Goal: Task Accomplishment & Management: Use online tool/utility

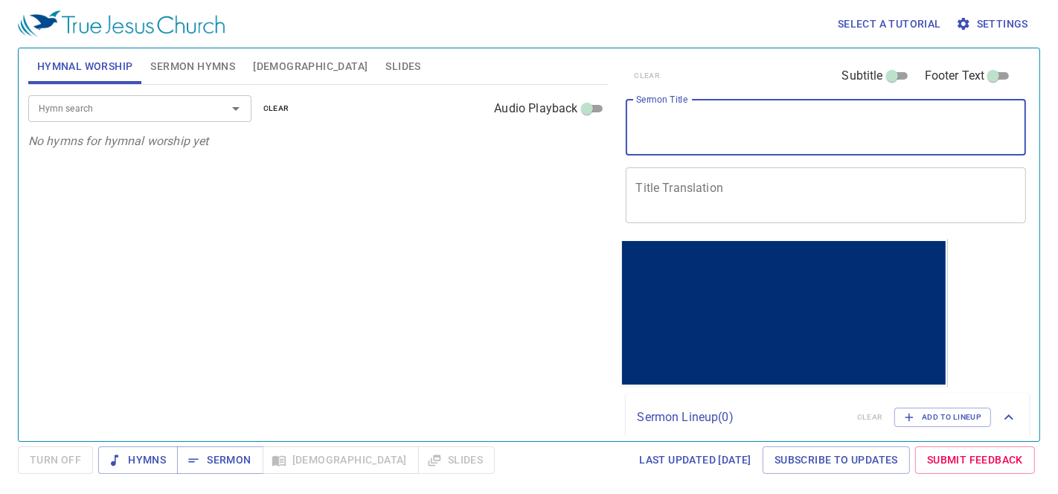
click at [744, 130] on textarea "Sermon Title" at bounding box center [826, 127] width 380 height 28
paste textarea "Have your hear turned back?"
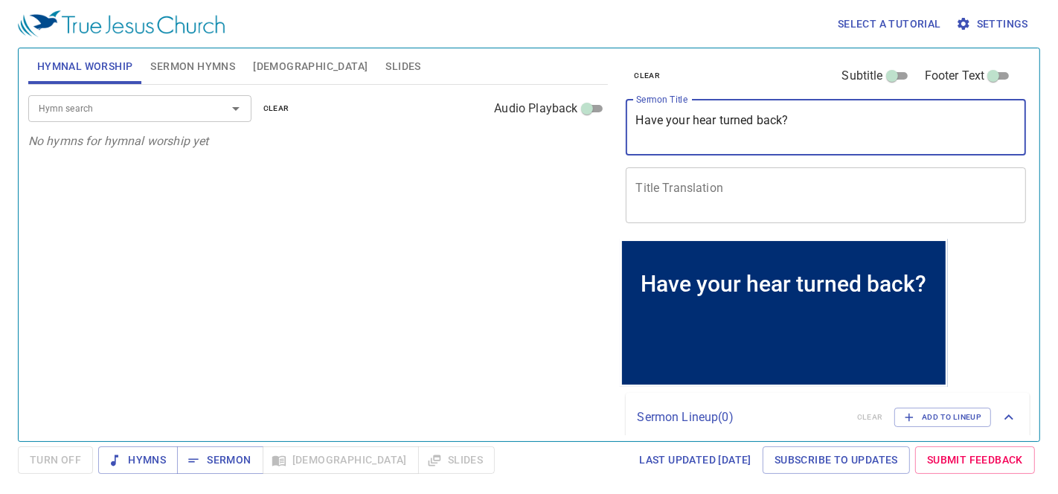
type textarea "Have your hear turned back?"
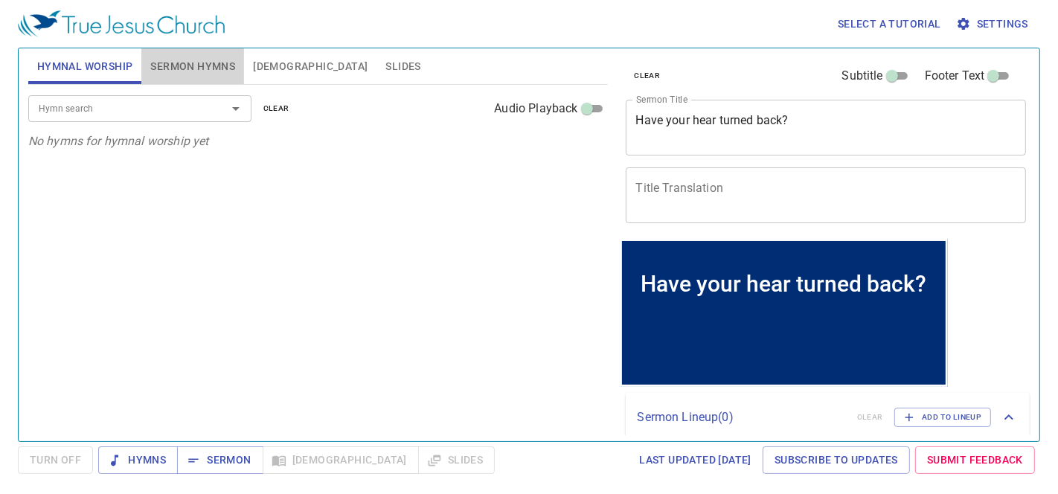
click at [209, 60] on span "Sermon Hymns" at bounding box center [192, 66] width 85 height 19
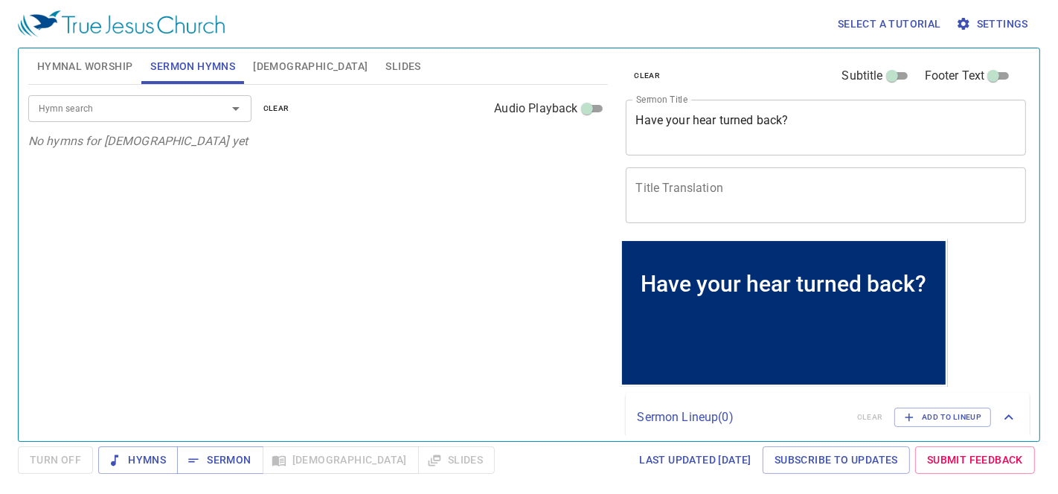
drag, startPoint x: 188, startPoint y: 115, endPoint x: 210, endPoint y: 100, distance: 26.2
click at [193, 110] on input "Hymn search" at bounding box center [118, 108] width 170 height 17
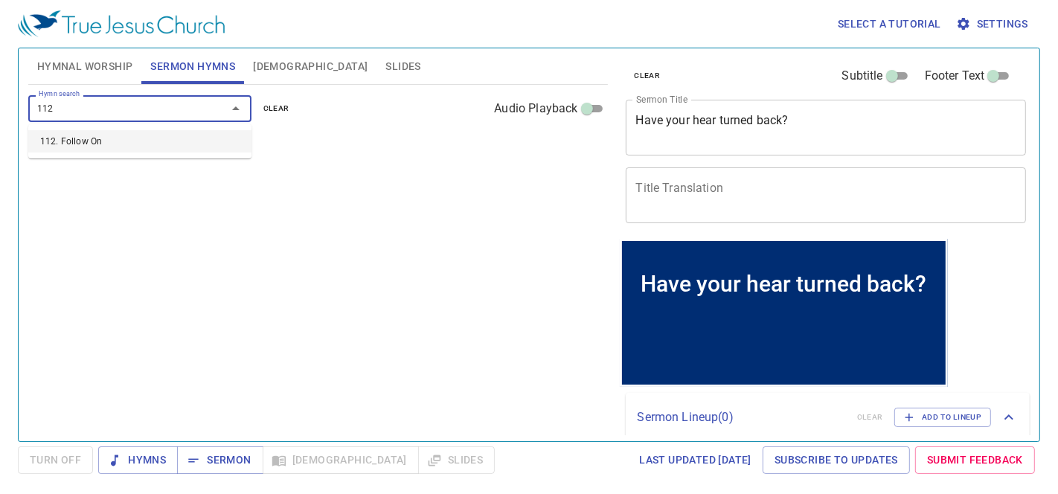
type input "112. Follow On"
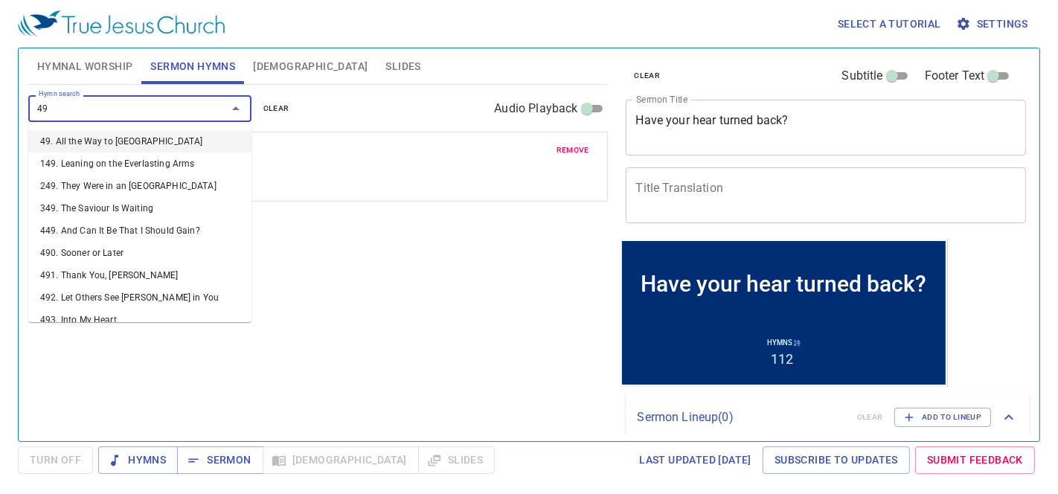
type input "498"
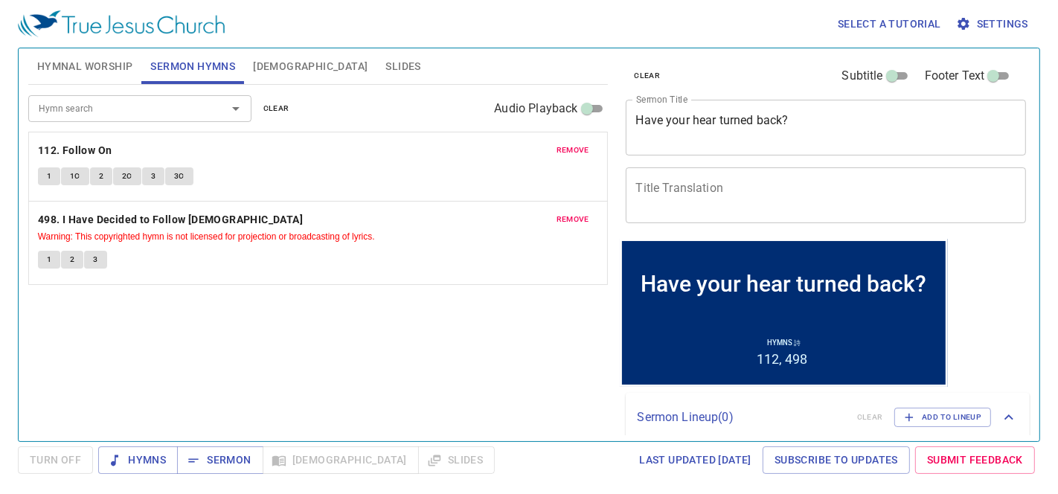
drag, startPoint x: 304, startPoint y: 288, endPoint x: 289, endPoint y: 289, distance: 14.9
click at [305, 288] on div "Hymn search Hymn search clear Audio Playback remove 112. Follow On 1 1C 2 2C 3 …" at bounding box center [318, 257] width 580 height 344
click at [71, 109] on input "Hymn search" at bounding box center [118, 108] width 170 height 17
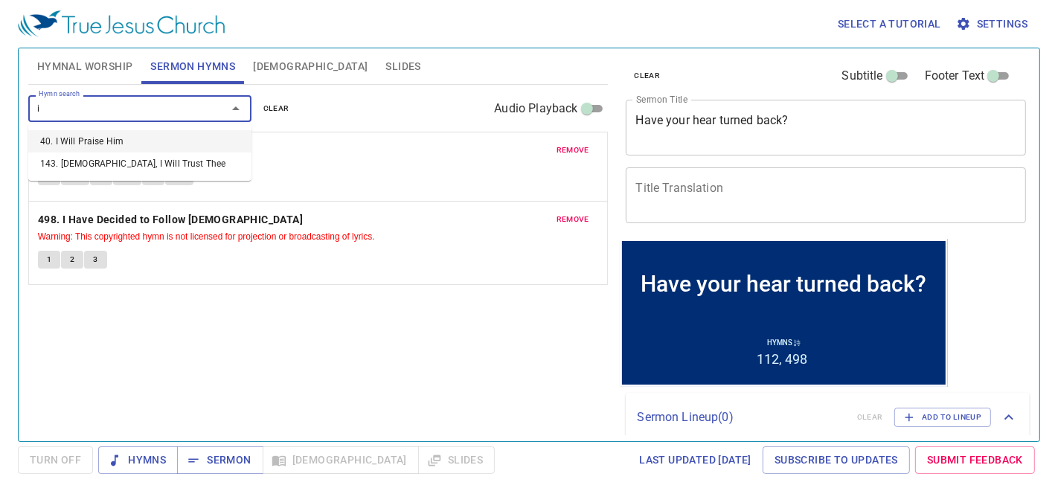
type input "i"
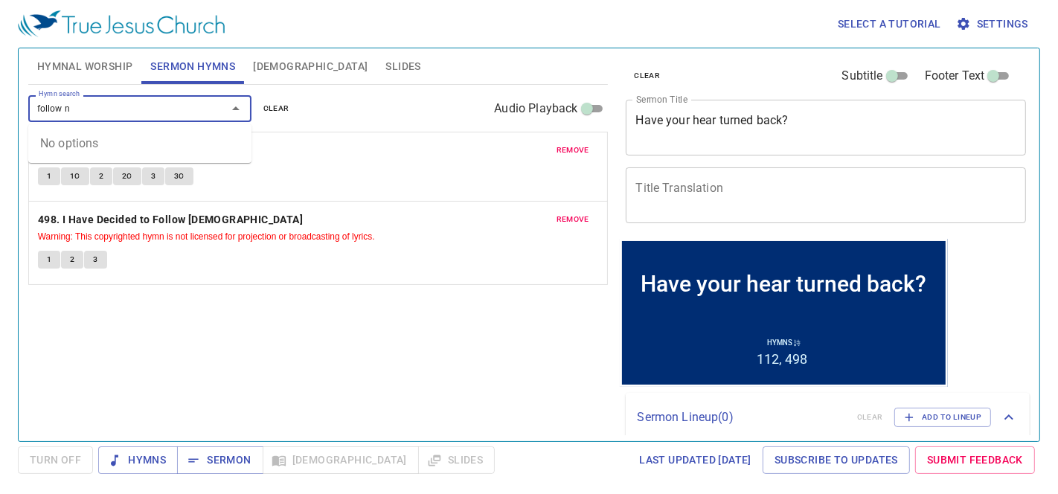
type input "follow n"
click at [389, 163] on div "remove 112. Follow On 1 1C 2 2C 3 3C" at bounding box center [318, 166] width 578 height 68
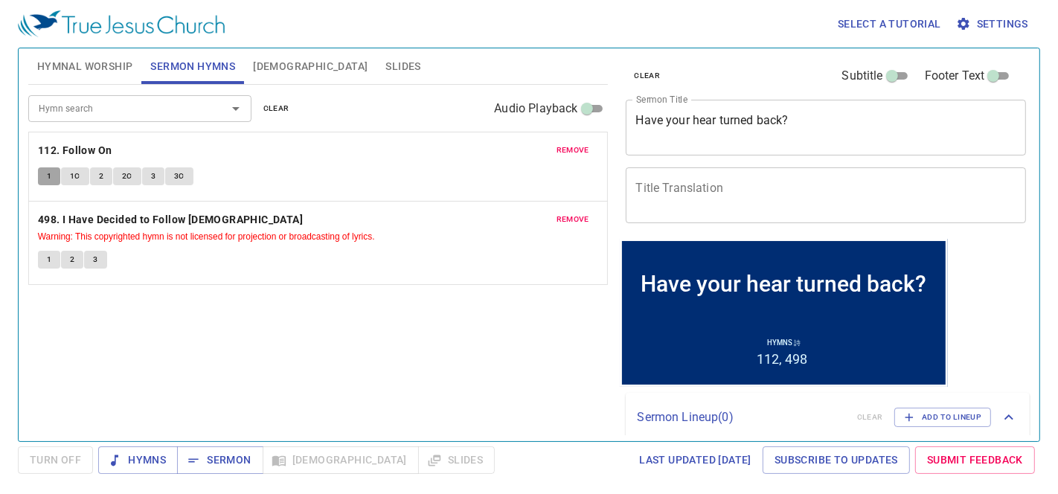
click at [42, 182] on button "1" at bounding box center [49, 176] width 22 height 18
drag, startPoint x: 68, startPoint y: 173, endPoint x: 58, endPoint y: 179, distance: 11.8
click at [68, 173] on button "1C" at bounding box center [75, 176] width 28 height 18
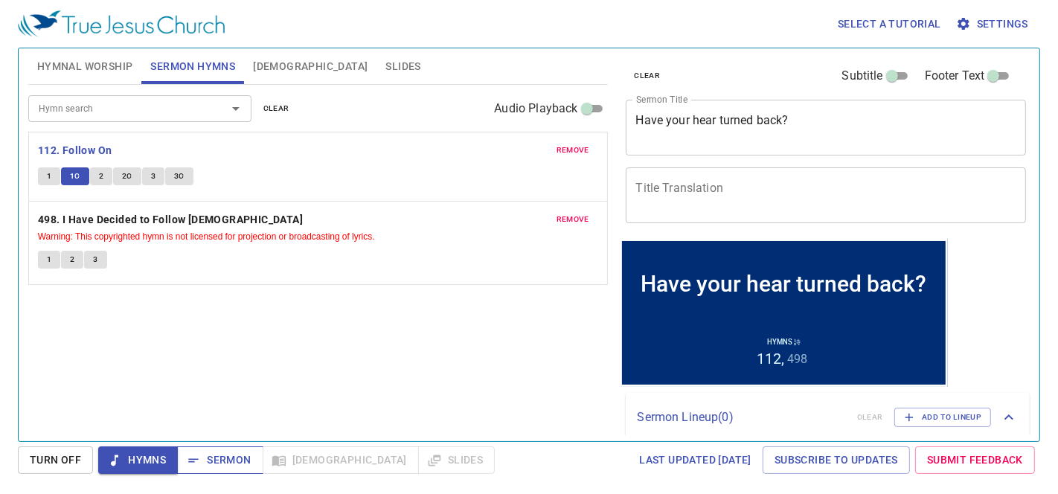
drag, startPoint x: 218, startPoint y: 481, endPoint x: 223, endPoint y: 472, distance: 9.7
click at [221, 472] on div "Select a tutorial Settings Hymnal Worship Sermon Hymns Bible Slides Hymn search…" at bounding box center [529, 247] width 1058 height 494
click at [0, 0] on span "Sermon" at bounding box center [0, 0] width 0 height 0
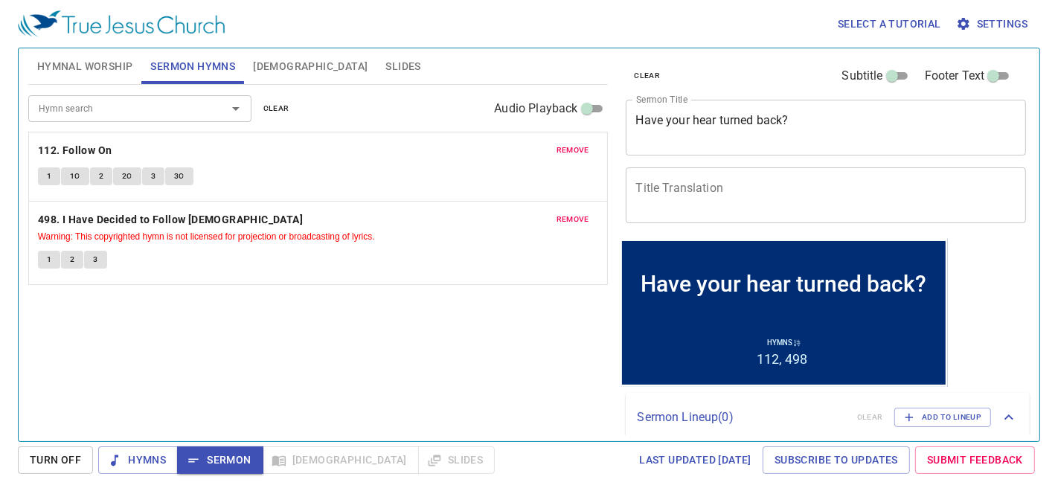
click at [0, 0] on button "Turn Off" at bounding box center [0, 0] width 0 height 0
click at [55, 470] on span "Turn Off" at bounding box center [55, 460] width 75 height 28
click at [0, 0] on span "Sermon" at bounding box center [0, 0] width 0 height 0
drag, startPoint x: 141, startPoint y: 216, endPoint x: 63, endPoint y: 261, distance: 89.7
click at [141, 216] on b "498. I Have Decided to Follow Jesus" at bounding box center [170, 220] width 265 height 19
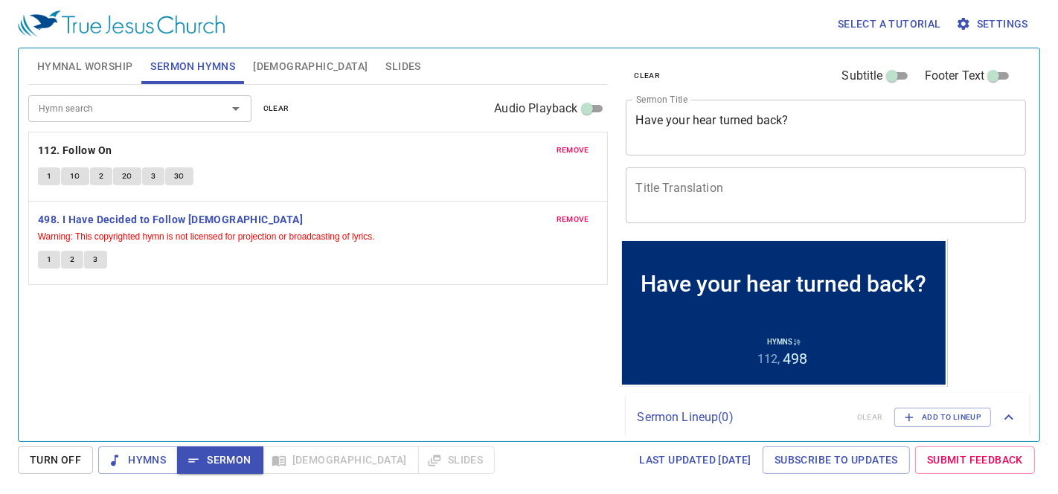
click at [48, 253] on span "1" at bounding box center [49, 259] width 4 height 13
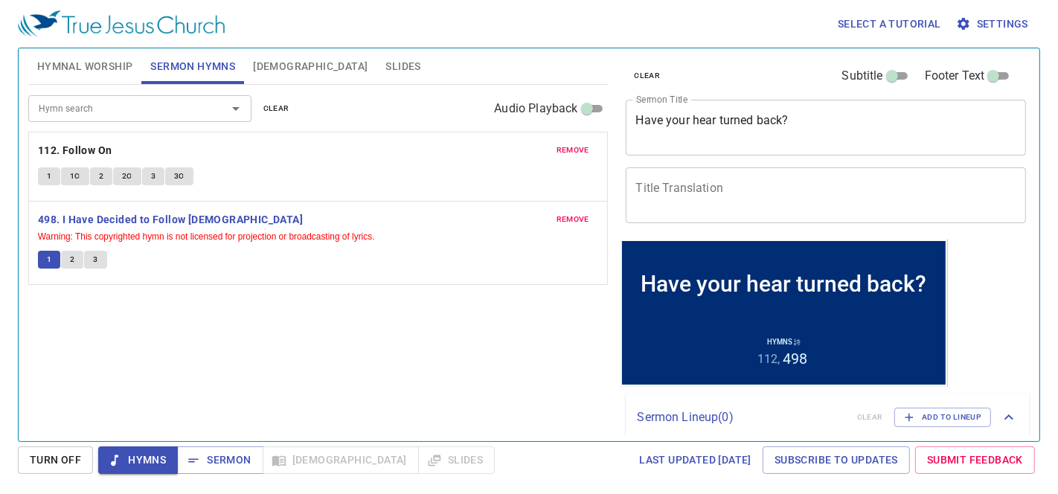
click at [569, 218] on span "remove" at bounding box center [573, 219] width 33 height 13
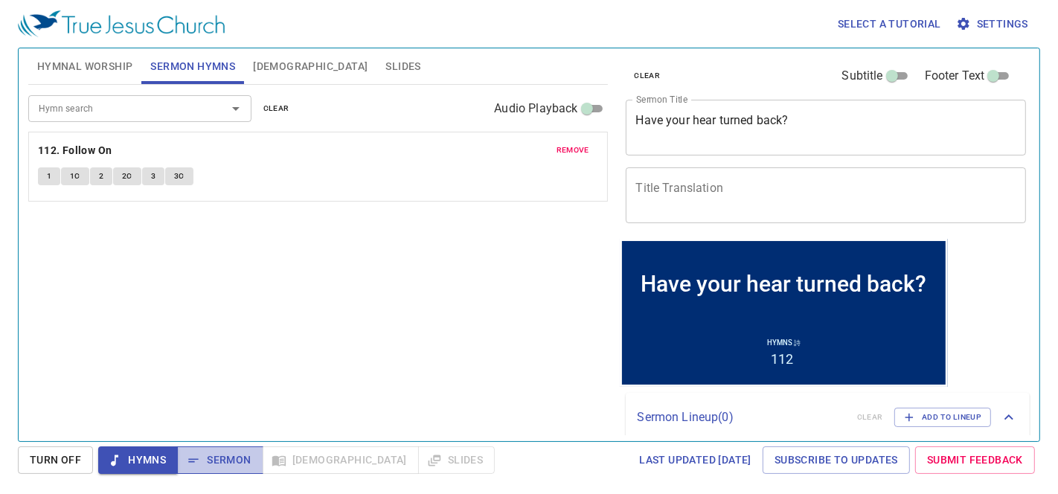
click at [0, 0] on span "Sermon" at bounding box center [0, 0] width 0 height 0
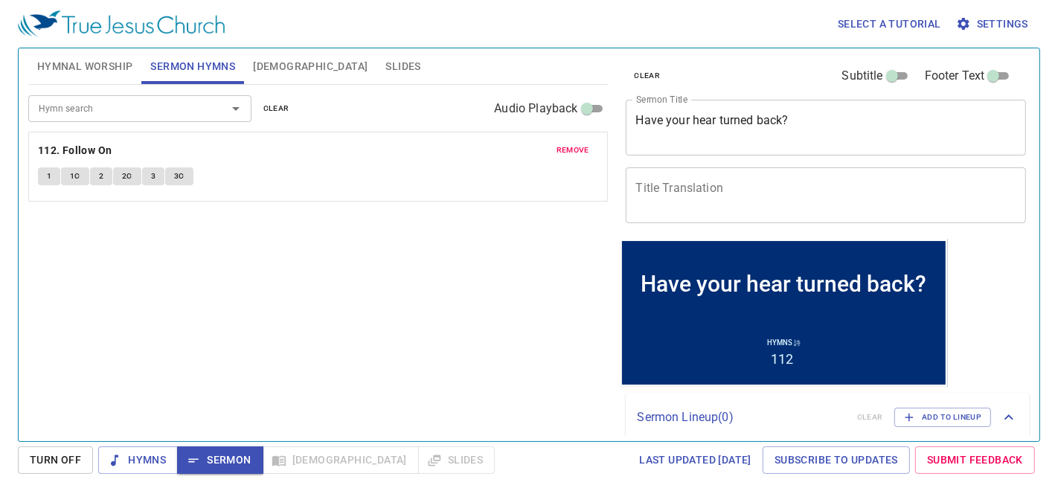
click at [385, 63] on span "Slides" at bounding box center [402, 66] width 35 height 19
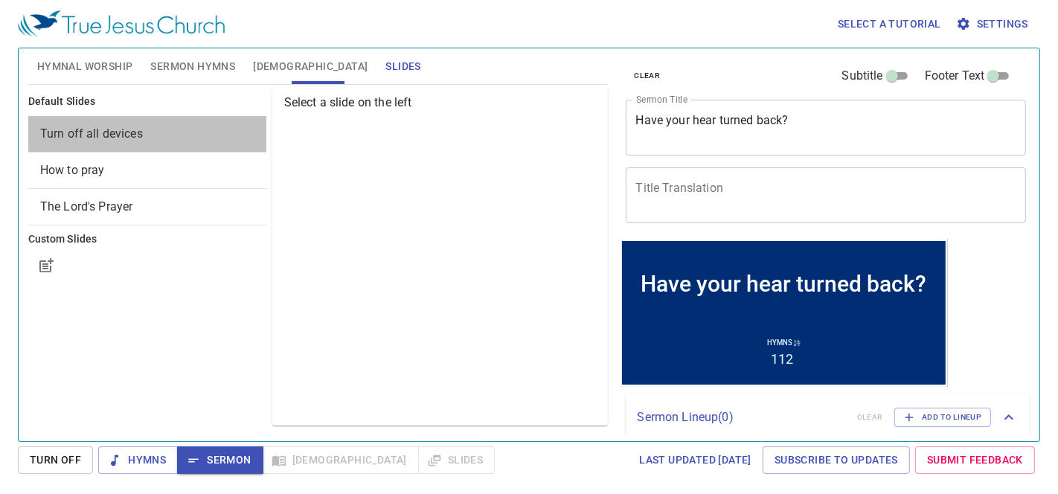
click at [108, 135] on span "Turn off all devices" at bounding box center [91, 133] width 103 height 14
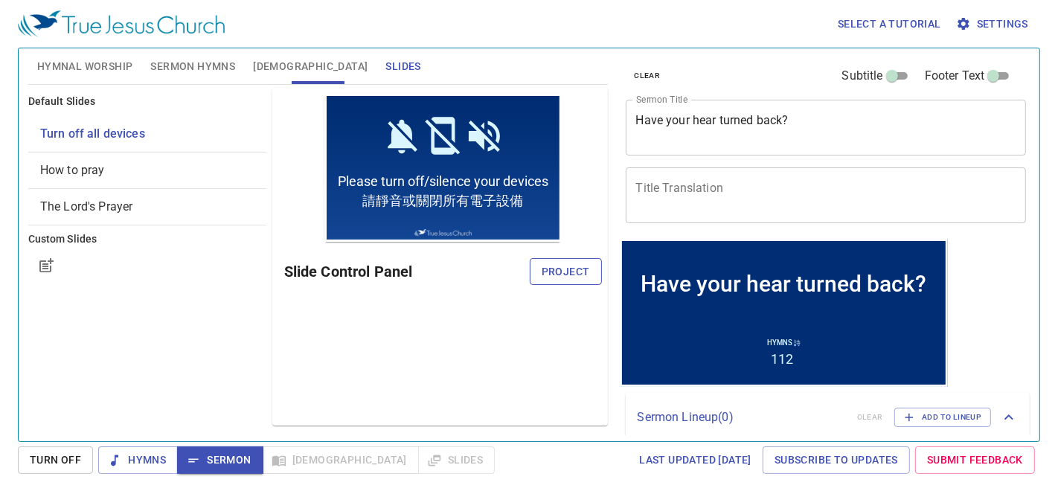
drag, startPoint x: 572, startPoint y: 275, endPoint x: 542, endPoint y: 269, distance: 30.5
click at [567, 275] on span "Project" at bounding box center [566, 272] width 48 height 19
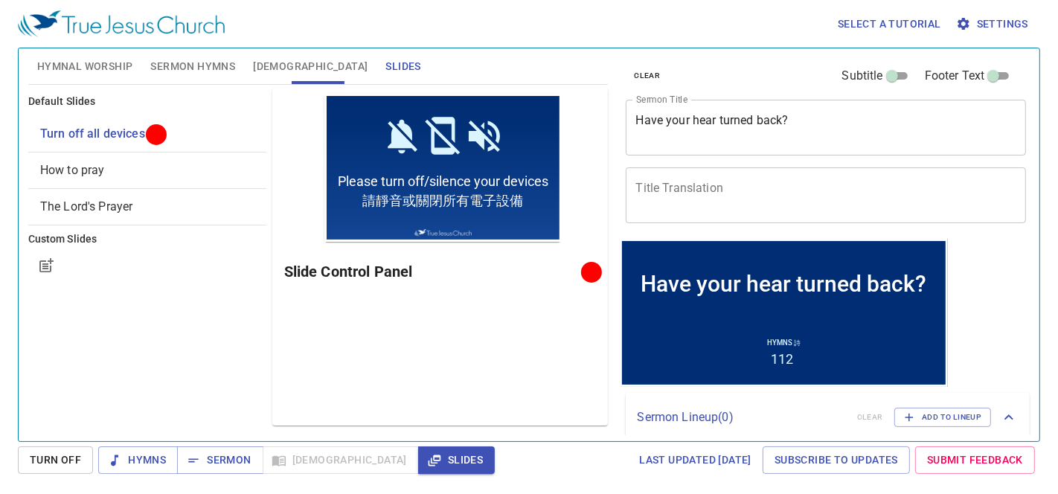
click at [266, 65] on span "[DEMOGRAPHIC_DATA]" at bounding box center [310, 66] width 115 height 19
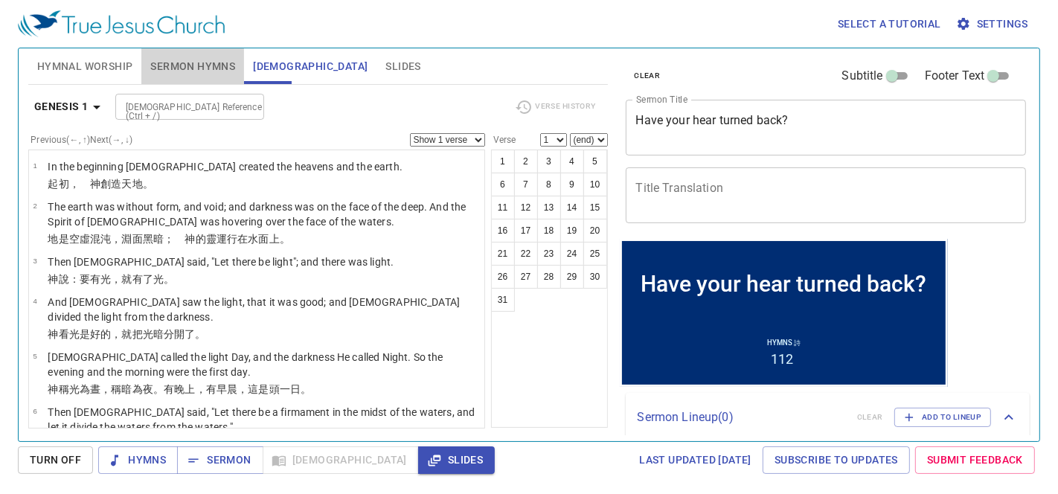
click at [217, 72] on span "Sermon Hymns" at bounding box center [192, 66] width 85 height 19
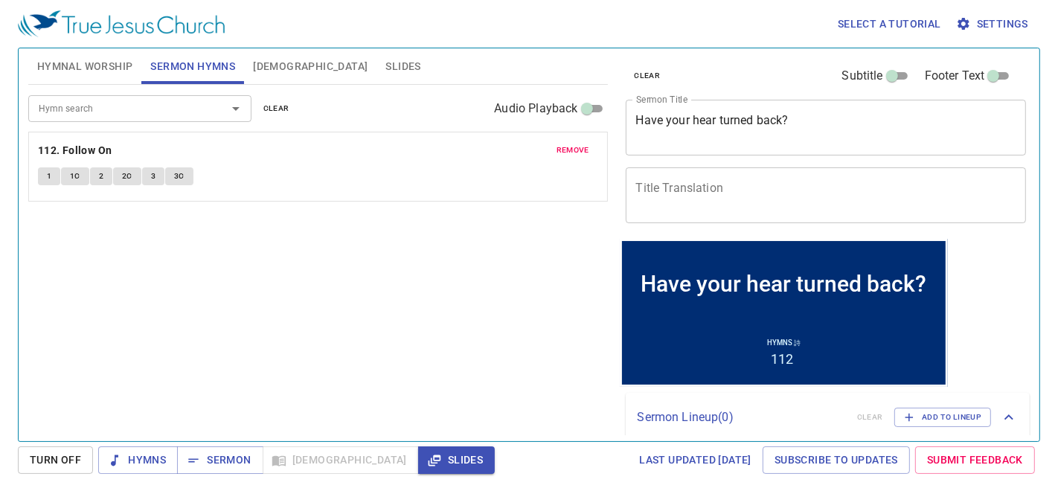
click at [216, 116] on div at bounding box center [225, 108] width 39 height 21
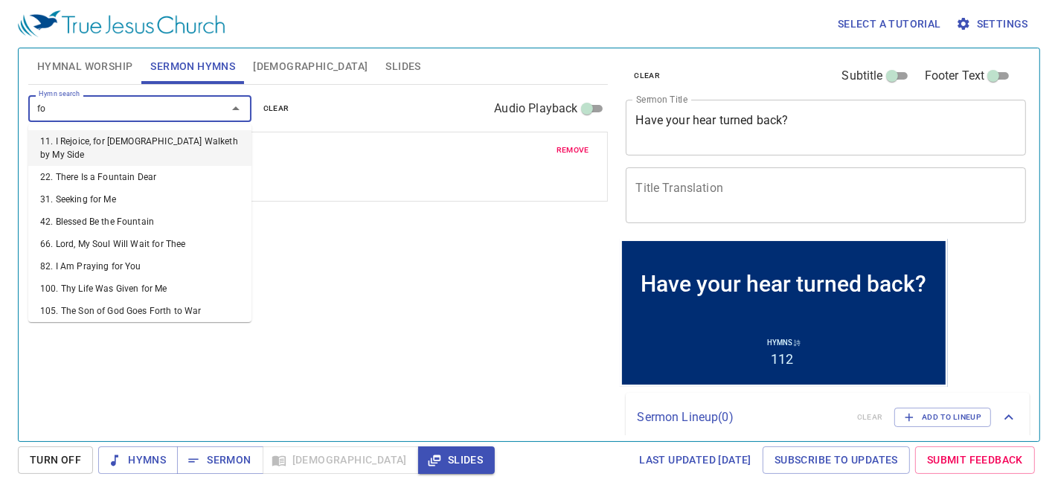
type input "f"
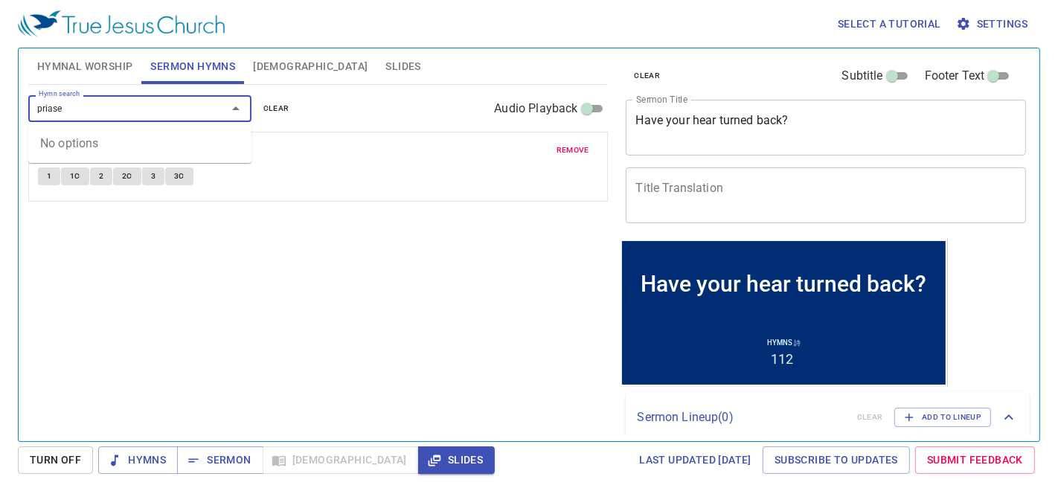
type input "priase"
click at [78, 60] on span "Hymnal Worship" at bounding box center [85, 66] width 96 height 19
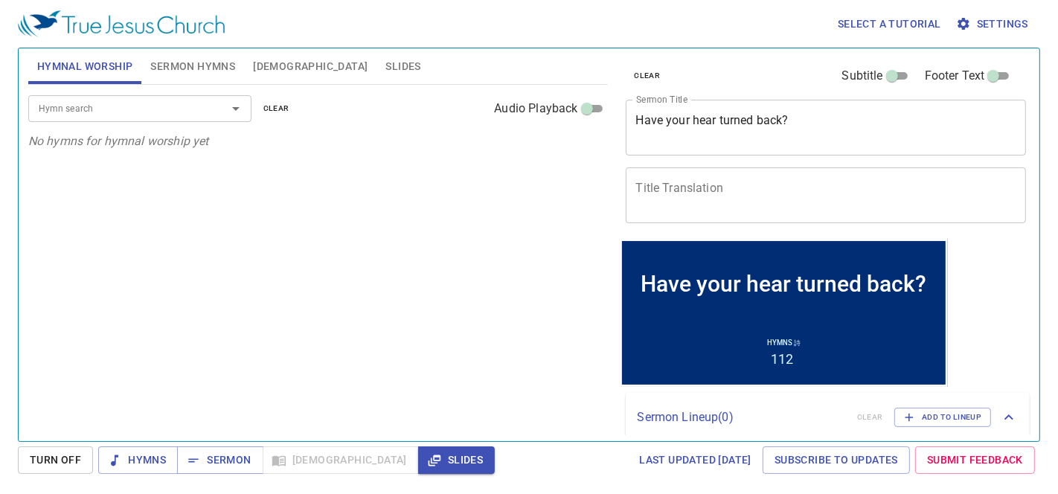
click at [111, 111] on input "Hymn search" at bounding box center [118, 108] width 170 height 17
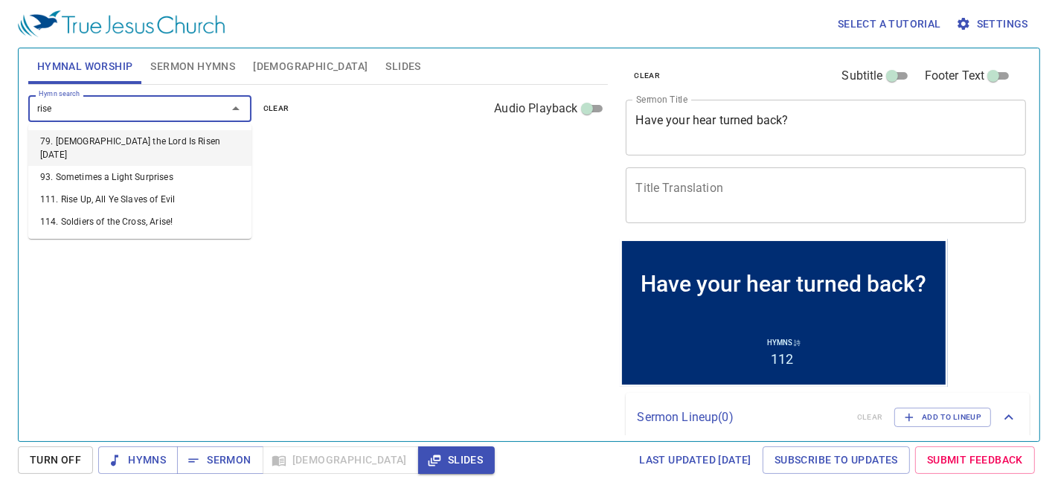
drag, startPoint x: 58, startPoint y: 113, endPoint x: 0, endPoint y: 102, distance: 59.1
click at [0, 102] on div "Select a tutorial Settings Hymnal Worship Sermon Hymns Bible Slides Hymn search…" at bounding box center [529, 247] width 1058 height 494
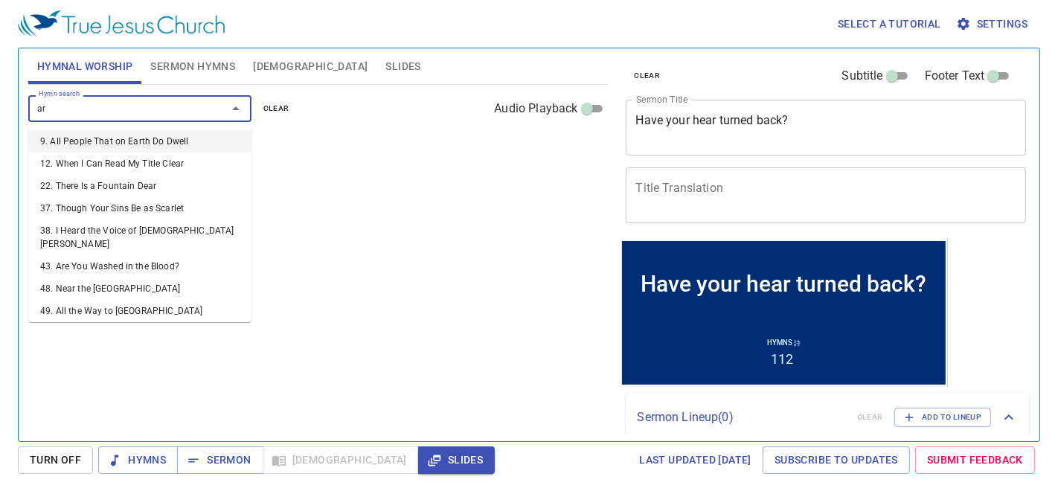
type input "a"
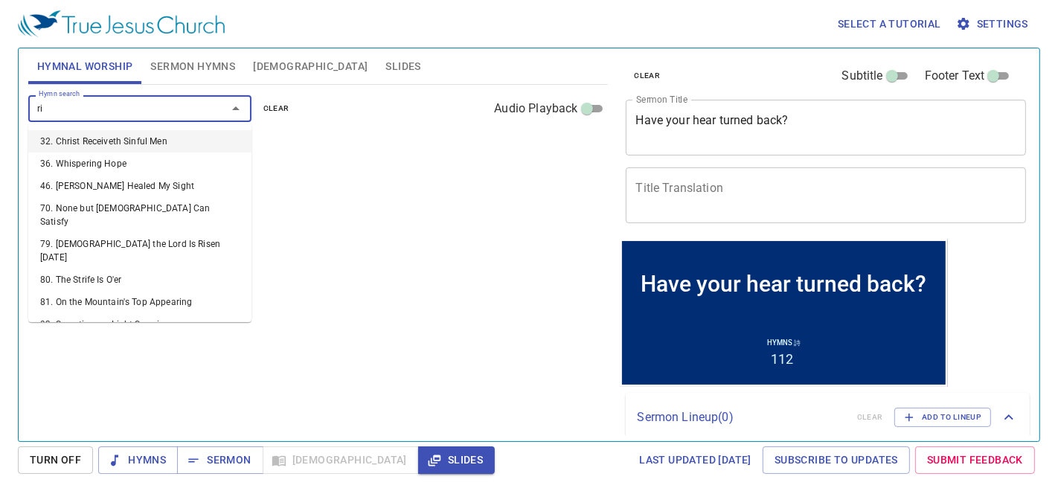
type input "r"
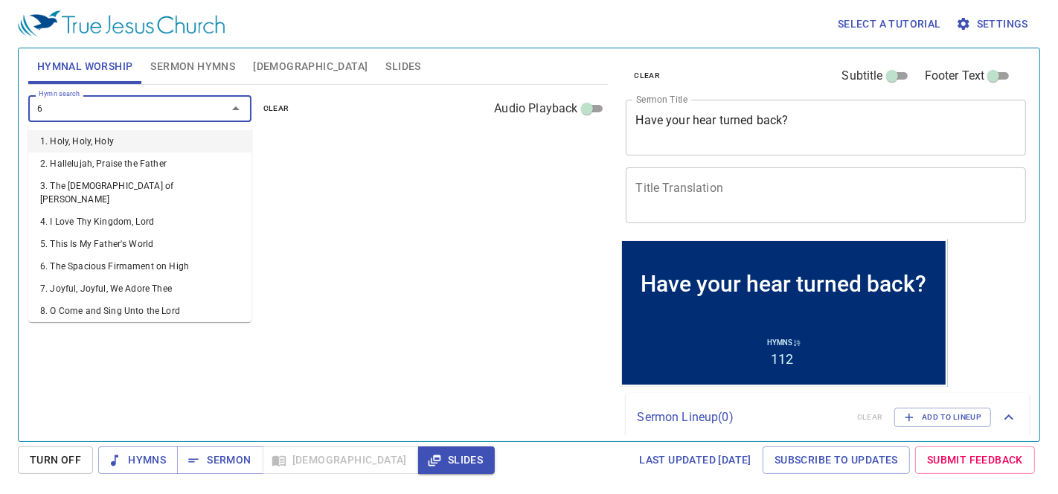
type input "64"
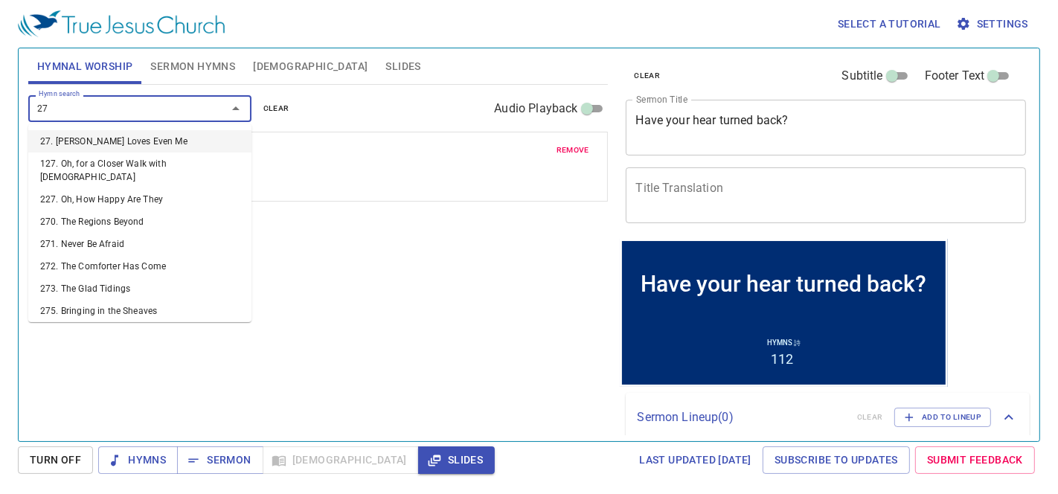
type input "278"
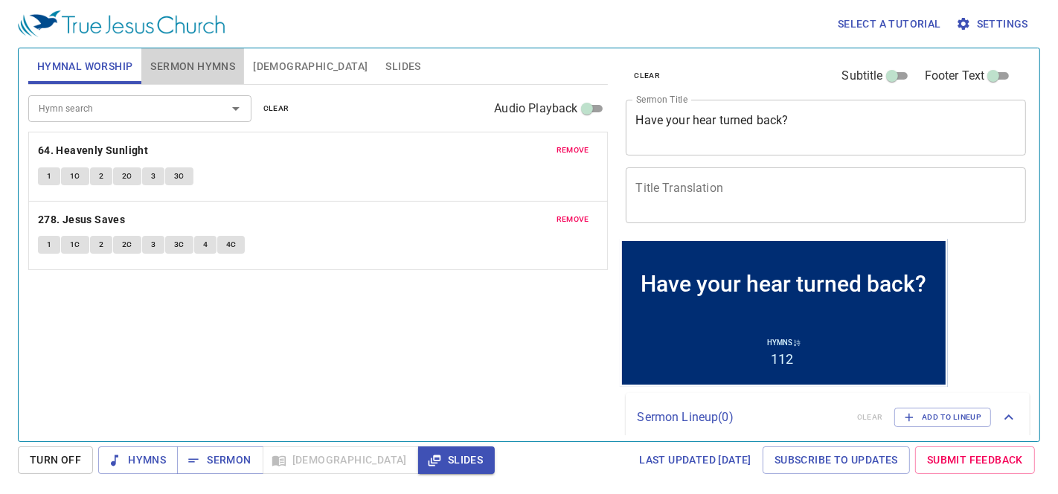
drag, startPoint x: 213, startPoint y: 65, endPoint x: 199, endPoint y: 71, distance: 15.1
click at [213, 65] on span "Sermon Hymns" at bounding box center [192, 66] width 85 height 19
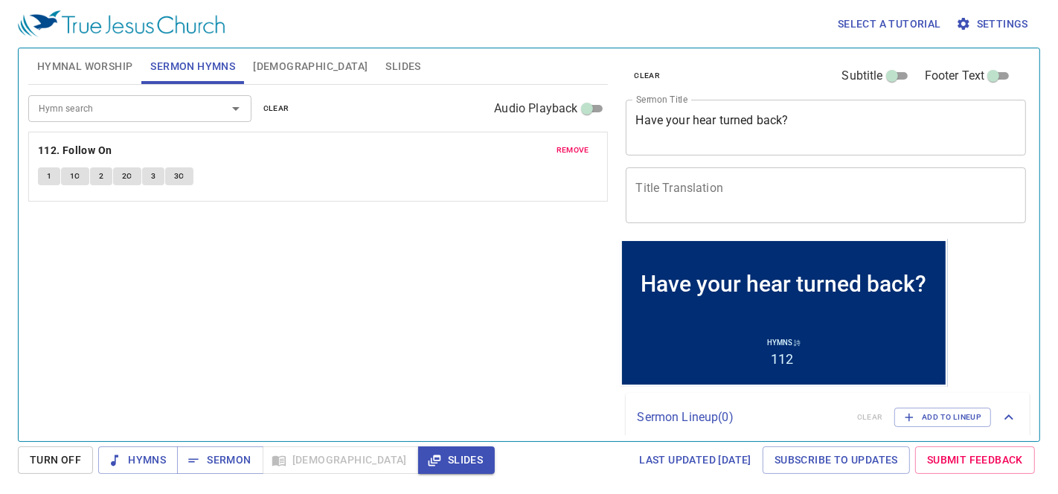
click at [172, 106] on input "Hymn search" at bounding box center [118, 108] width 170 height 17
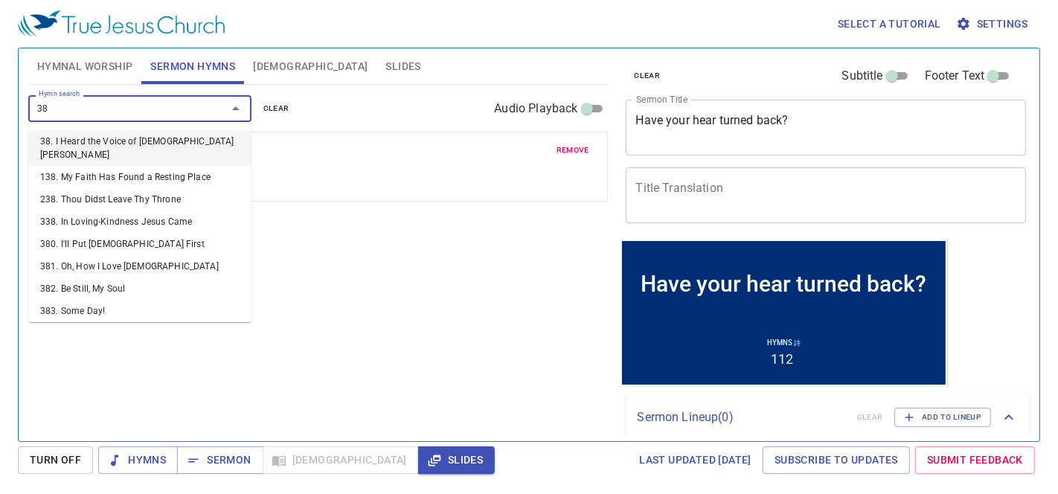
type input "380"
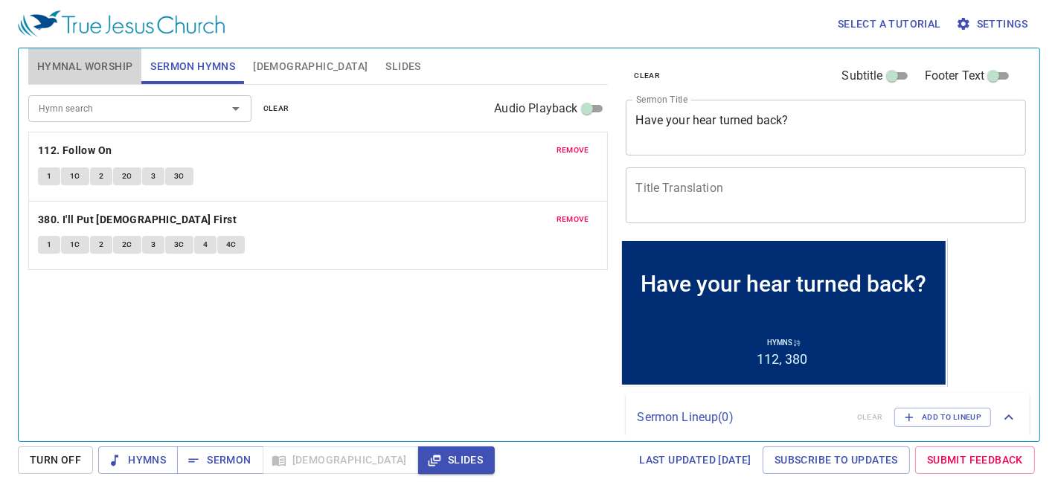
drag, startPoint x: 98, startPoint y: 60, endPoint x: 99, endPoint y: 81, distance: 20.8
click at [98, 61] on span "Hymnal Worship" at bounding box center [85, 66] width 96 height 19
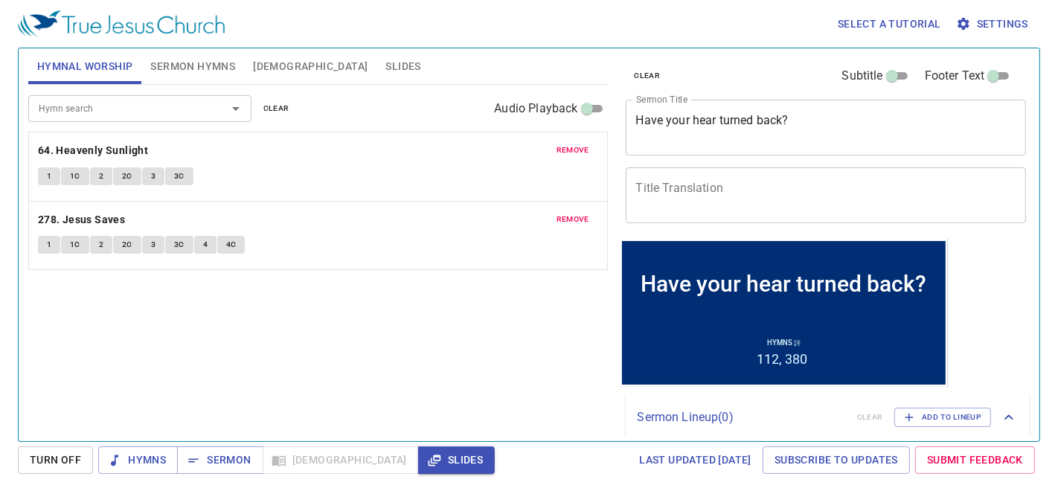
click at [112, 117] on div "Hymn search" at bounding box center [139, 108] width 223 height 26
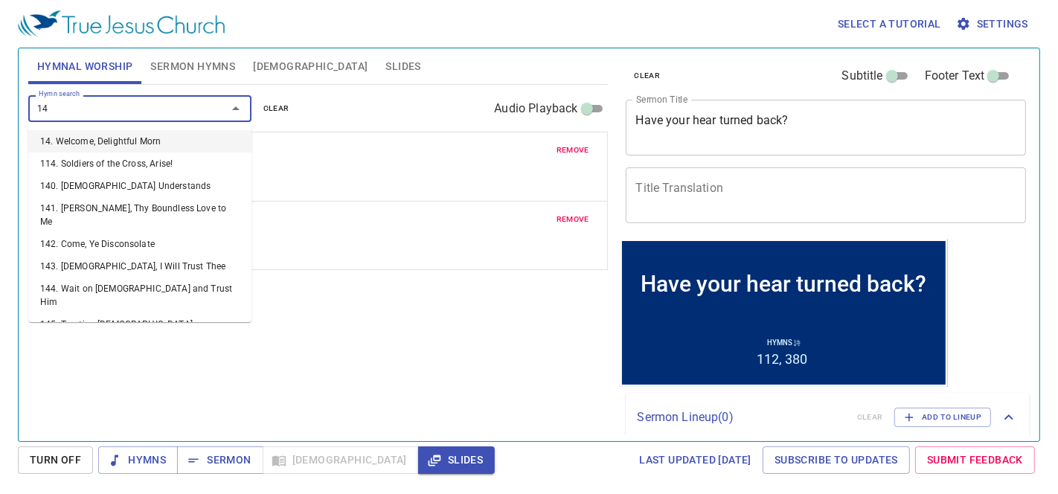
type input "149"
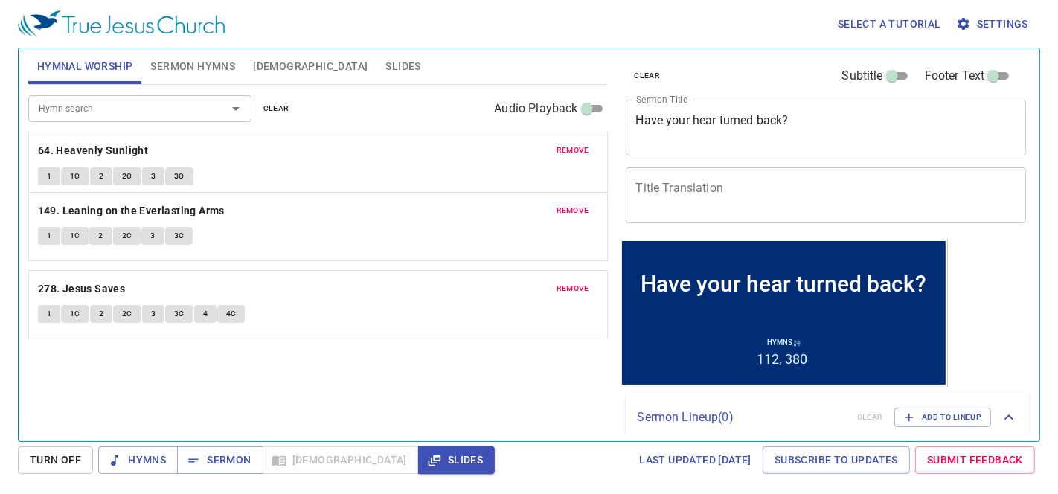
drag, startPoint x: 433, startPoint y: 282, endPoint x: 410, endPoint y: 224, distance: 62.5
click at [410, 224] on div "remove 64. Heavenly Sunlight 1 1C 2 2C 3 3C remove 278. Jesus Saves 1 1C 2 2C 3…" at bounding box center [318, 236] width 580 height 208
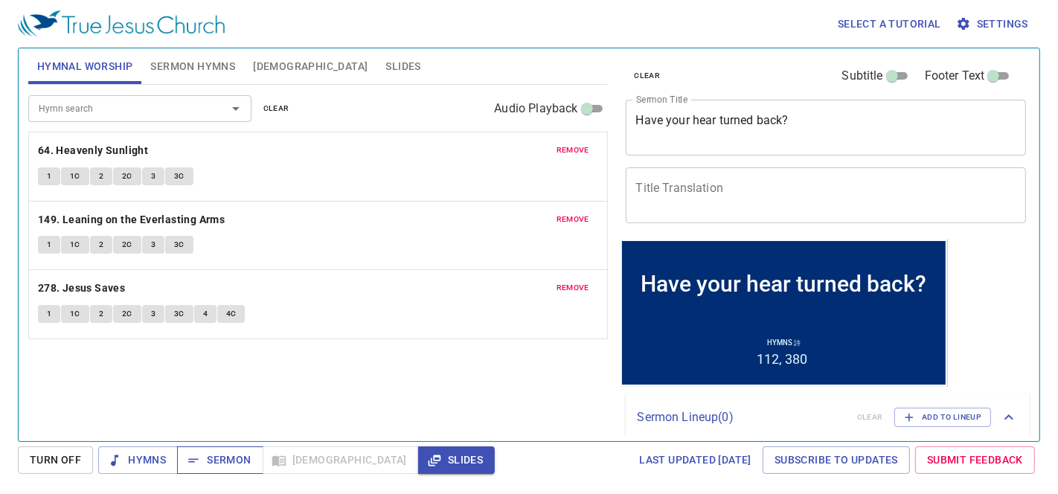
drag, startPoint x: 212, startPoint y: 461, endPoint x: 177, endPoint y: 454, distance: 35.8
click at [0, 0] on span "Sermon" at bounding box center [0, 0] width 0 height 0
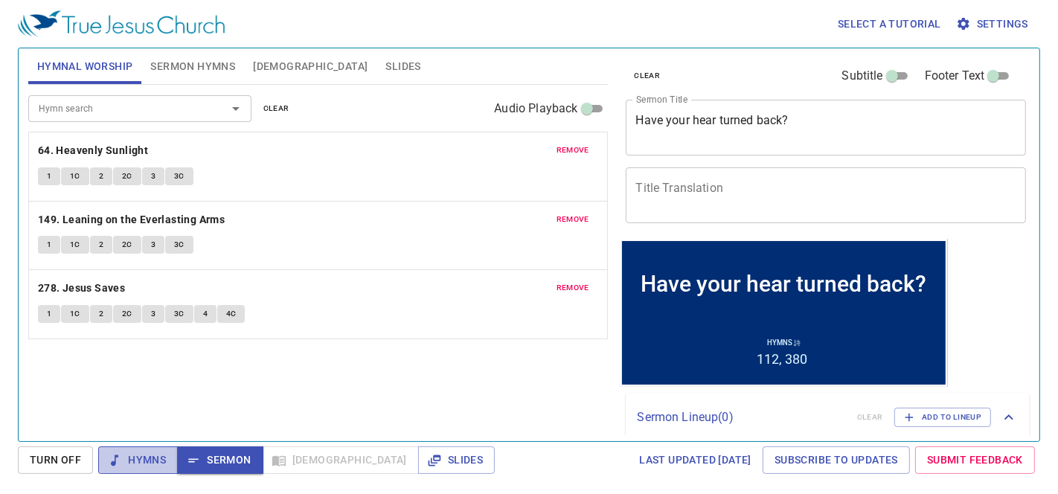
click at [138, 457] on span "Hymns" at bounding box center [138, 460] width 56 height 19
click at [77, 150] on b "64. Heavenly Sunlight" at bounding box center [93, 150] width 110 height 19
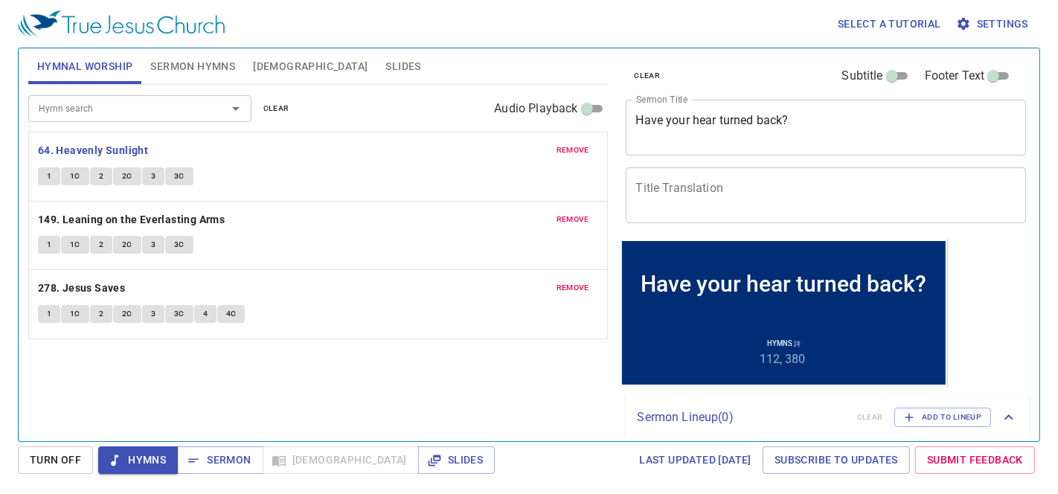
click at [53, 178] on button "1" at bounding box center [49, 176] width 22 height 18
click at [76, 178] on span "1C" at bounding box center [75, 176] width 10 height 13
click at [100, 177] on span "2" at bounding box center [101, 176] width 4 height 13
click at [125, 175] on span "2C" at bounding box center [127, 176] width 10 height 13
click at [153, 173] on span "3" at bounding box center [153, 176] width 4 height 13
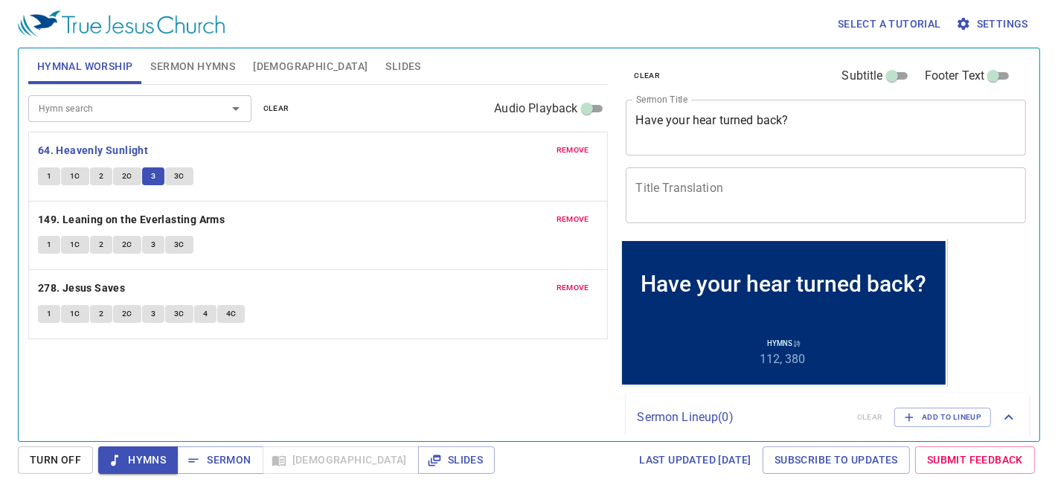
click at [179, 162] on div "remove 64. Heavenly Sunlight 1 1C 2 2C 3 3C" at bounding box center [318, 166] width 578 height 68
click at [173, 185] on div "1 1C 2 2C 3 3C" at bounding box center [318, 178] width 560 height 22
click at [176, 170] on span "3C" at bounding box center [179, 176] width 10 height 13
click at [202, 216] on b "149. Leaning on the Everlasting Arms" at bounding box center [131, 220] width 187 height 19
click at [50, 246] on span "1" at bounding box center [49, 244] width 4 height 13
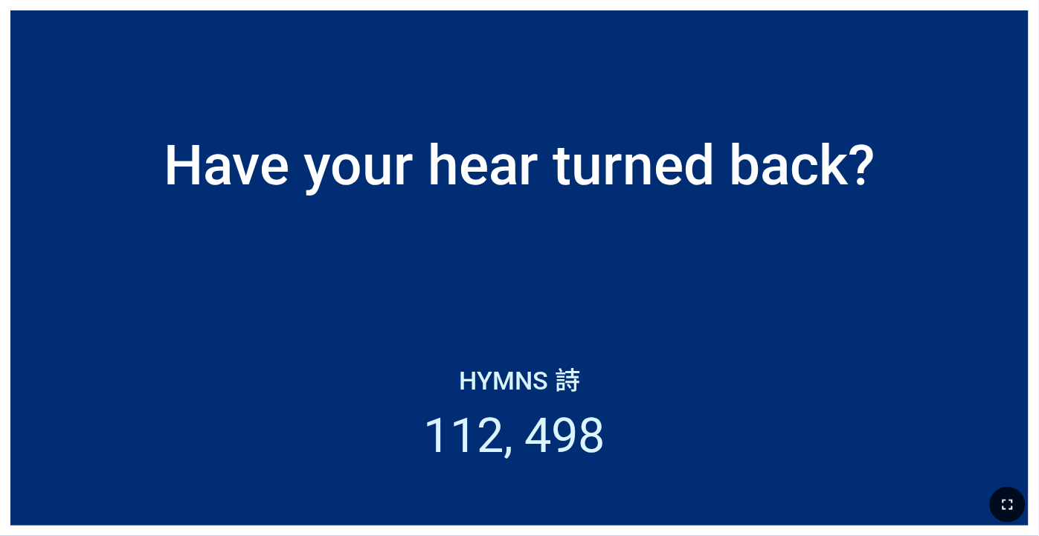
click at [1014, 495] on button "button" at bounding box center [1008, 505] width 36 height 36
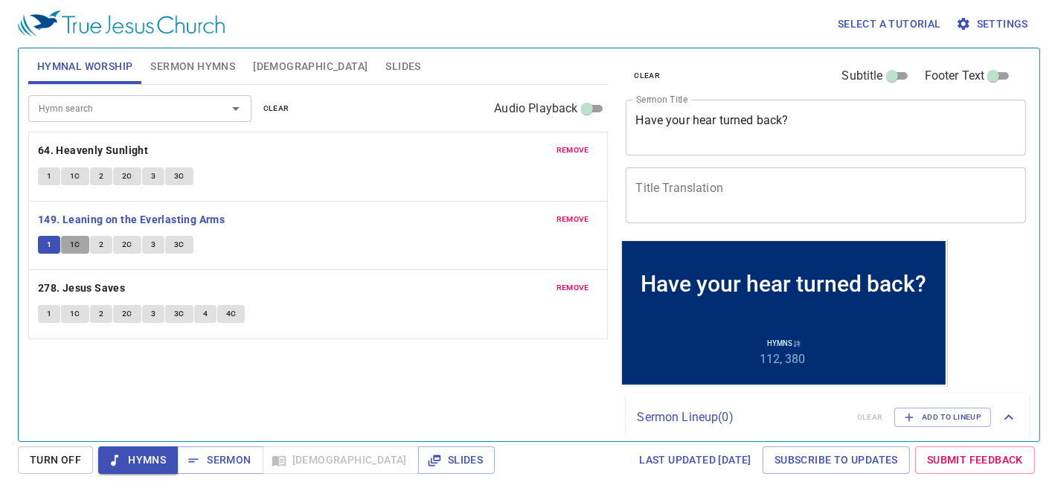
click at [76, 243] on span "1C" at bounding box center [75, 244] width 10 height 13
click at [97, 240] on button "2" at bounding box center [101, 245] width 22 height 18
click at [127, 241] on span "2C" at bounding box center [127, 244] width 10 height 13
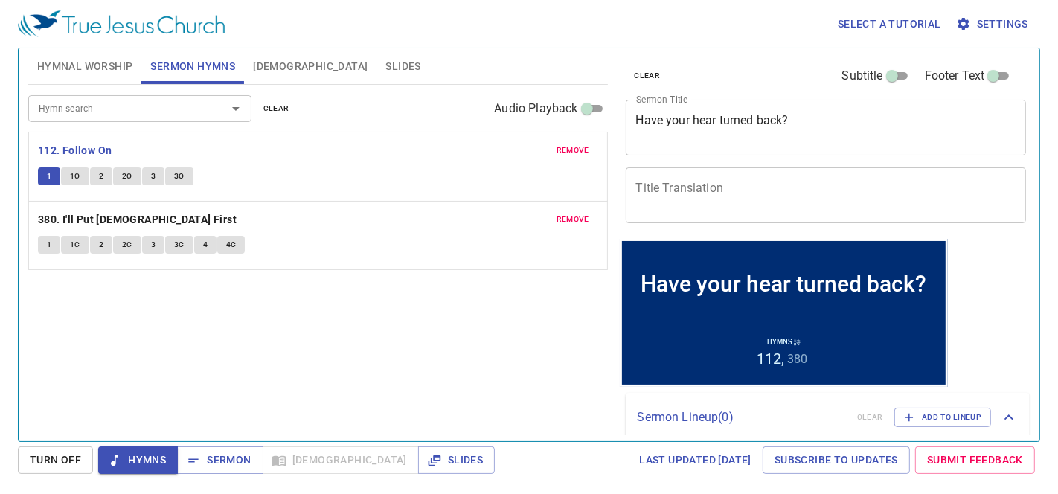
click at [72, 171] on span "1C" at bounding box center [75, 176] width 10 height 13
click at [101, 173] on span "2" at bounding box center [101, 176] width 4 height 13
click at [127, 174] on span "2C" at bounding box center [127, 176] width 10 height 13
click at [149, 171] on button "3" at bounding box center [153, 176] width 22 height 18
click at [180, 173] on span "3C" at bounding box center [179, 176] width 10 height 13
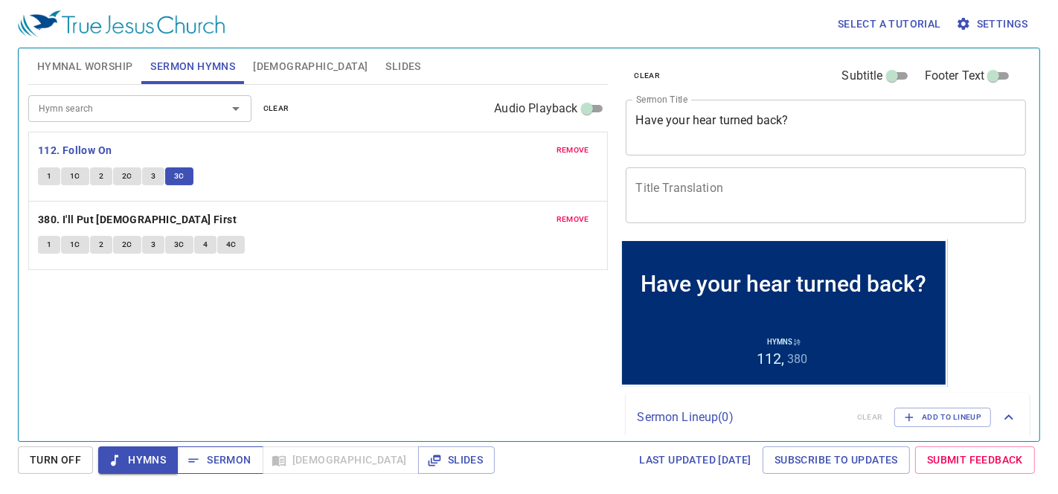
click at [0, 0] on span "Sermon" at bounding box center [0, 0] width 0 height 0
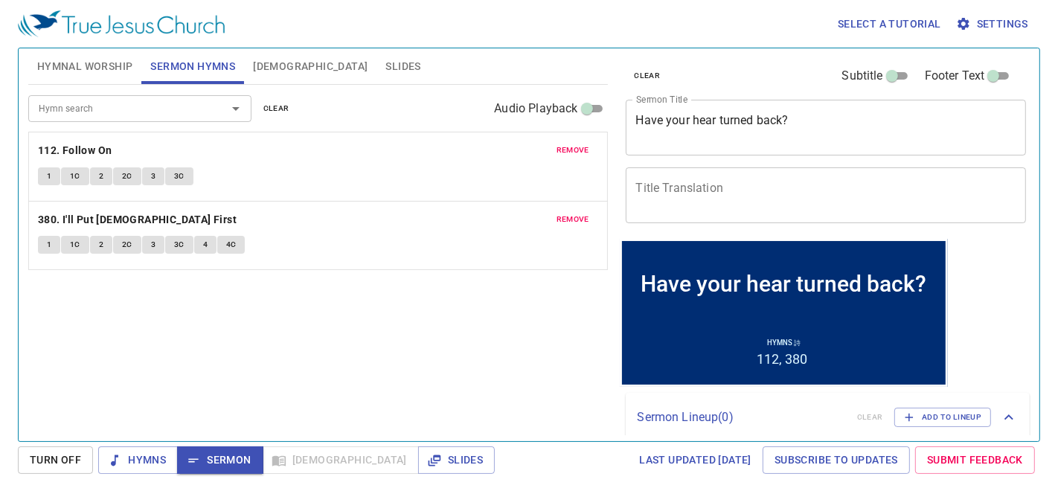
click at [385, 65] on span "Slides" at bounding box center [402, 66] width 35 height 19
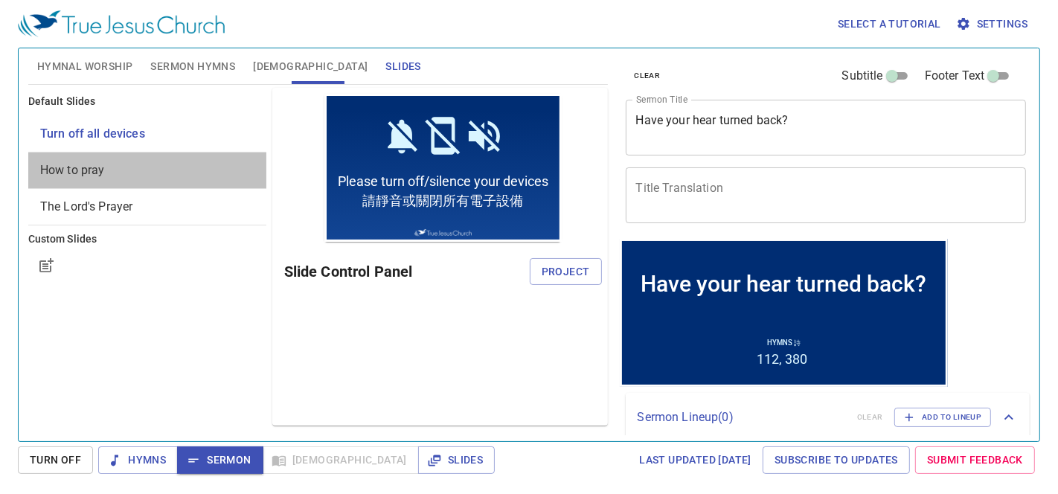
click at [91, 171] on span "How to pray" at bounding box center [72, 170] width 65 height 14
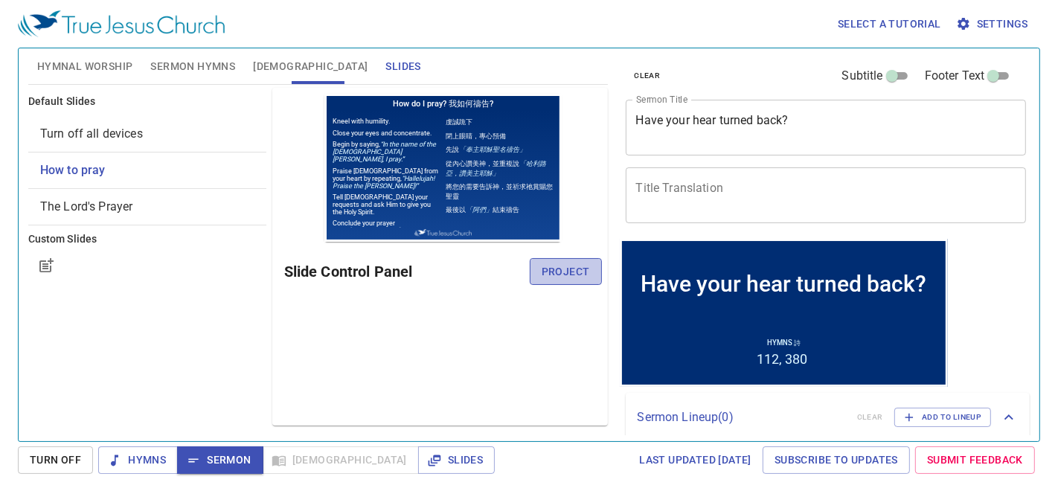
click at [0, 0] on span "Project" at bounding box center [0, 0] width 0 height 0
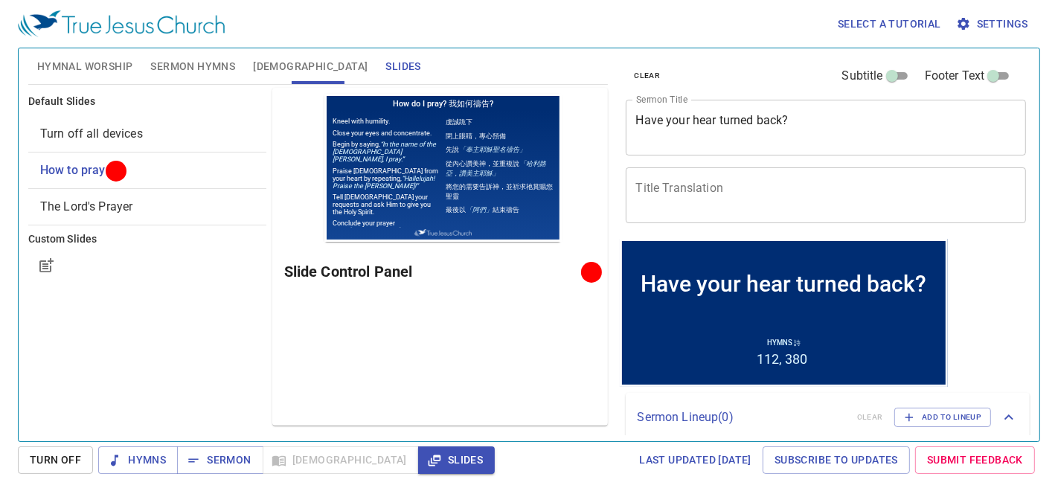
click at [646, 118] on textarea "Have your hear turned back?" at bounding box center [826, 127] width 380 height 28
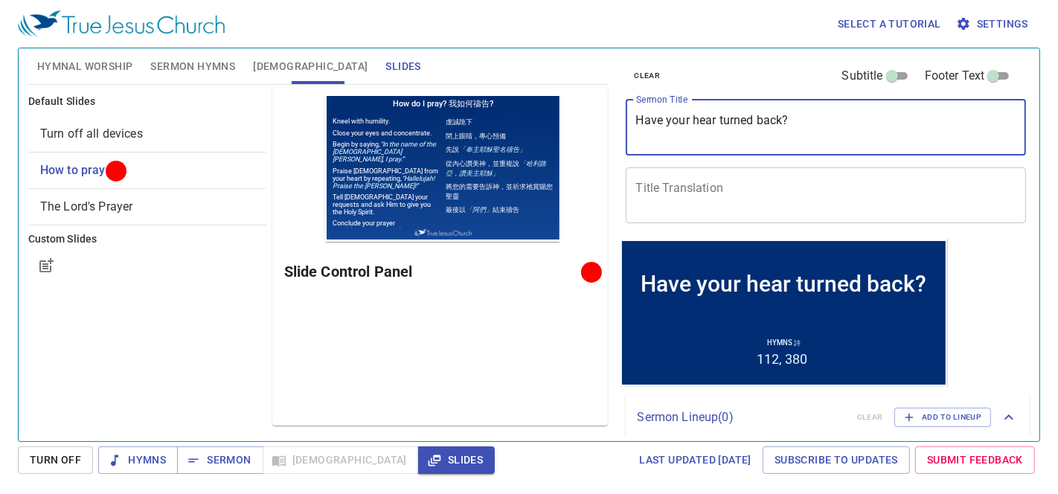
click at [646, 118] on textarea "Have your hear turned back?" at bounding box center [826, 127] width 380 height 28
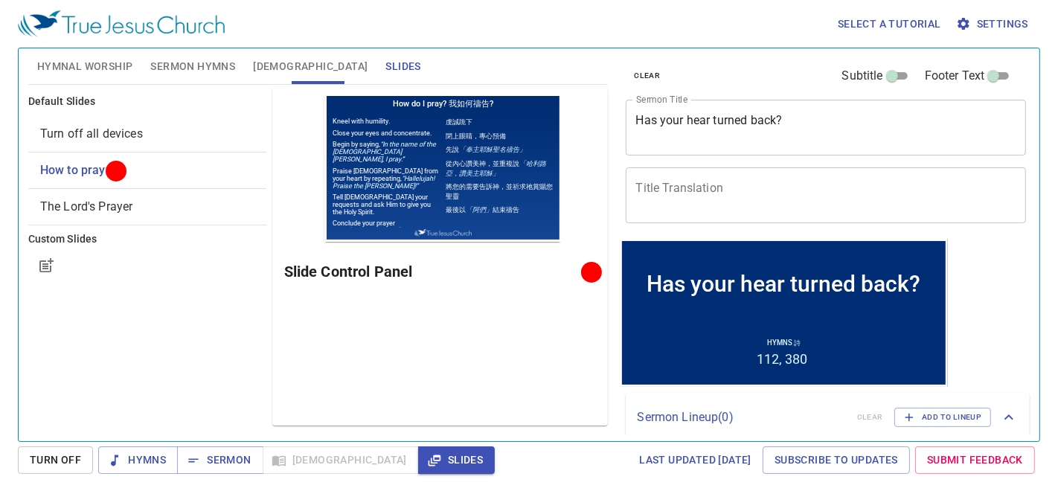
click at [780, 286] on div "Has your hear turned back?" at bounding box center [784, 283] width 274 height 26
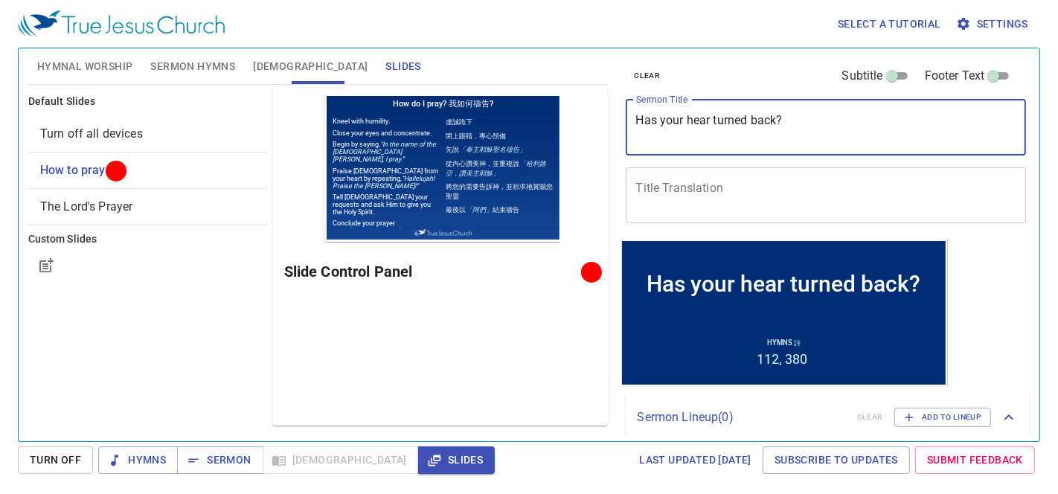
drag, startPoint x: 708, startPoint y: 117, endPoint x: 140, endPoint y: 13, distance: 577.2
click at [708, 117] on textarea "Has your hear turned back?" at bounding box center [826, 127] width 380 height 28
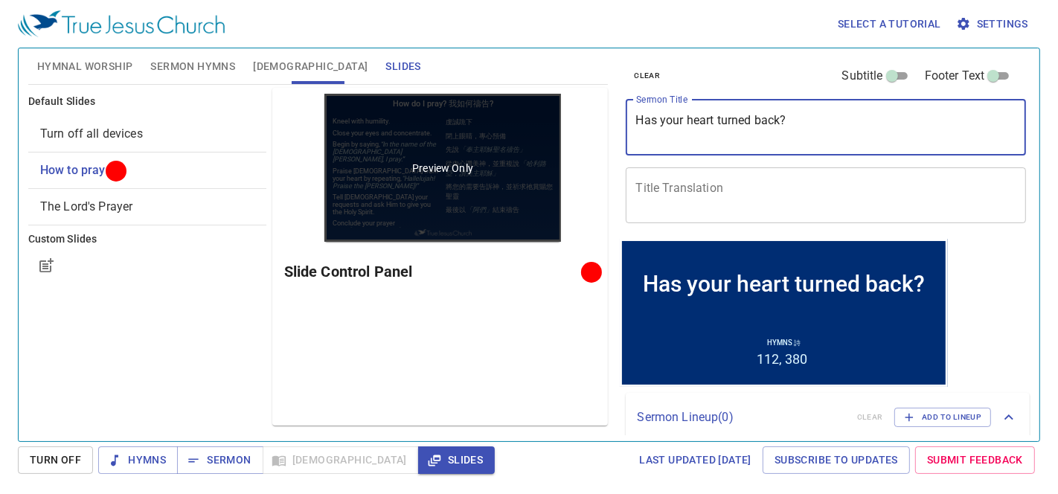
drag, startPoint x: 813, startPoint y: 120, endPoint x: 484, endPoint y: 136, distance: 328.6
click at [484, 136] on div "Hymnal Worship Sermon Hymns Bible Slides Hymn search Hymn search clear Audio Pl…" at bounding box center [528, 238] width 1013 height 393
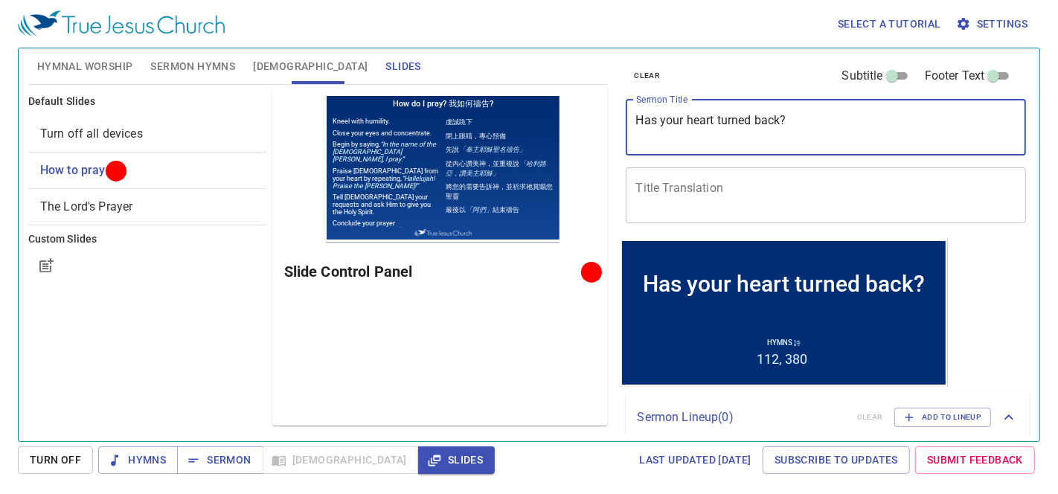
type textarea "Has your heart turned back?"
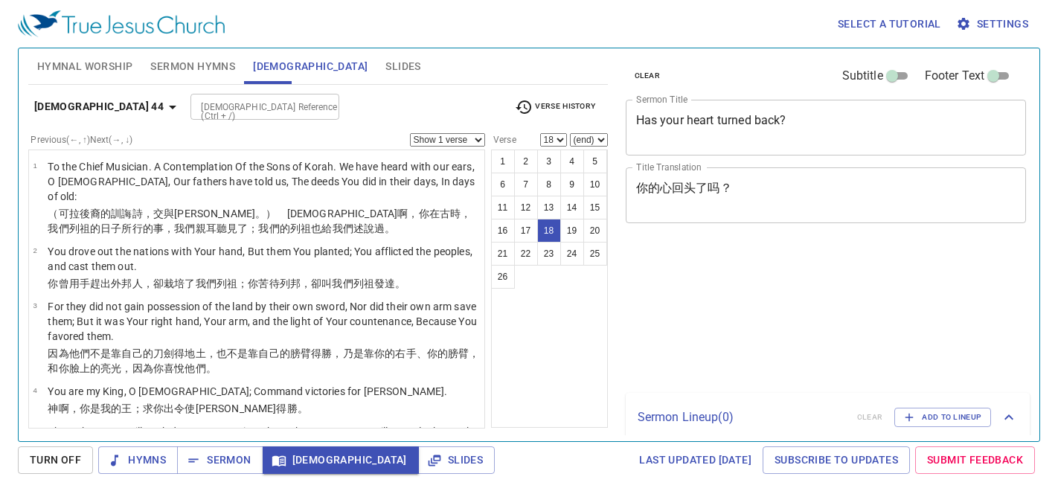
select select "18"
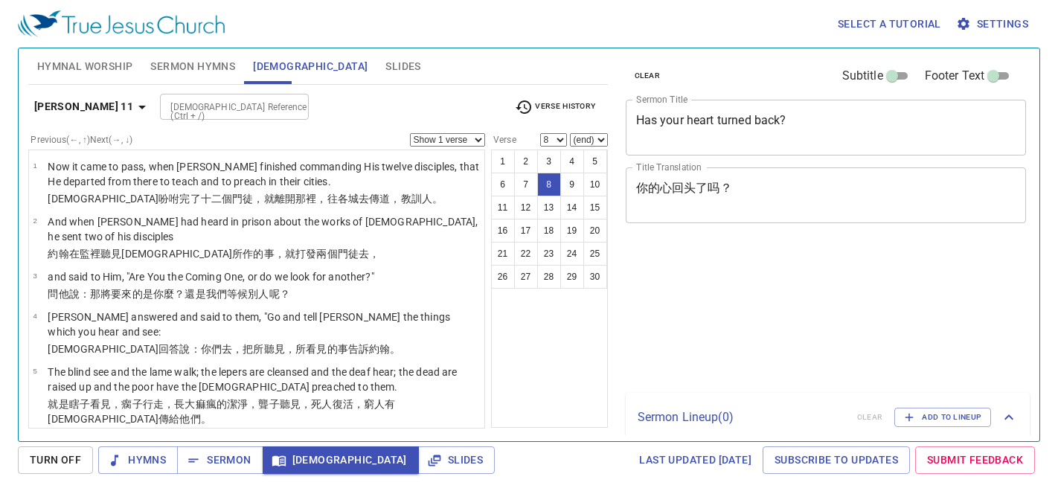
select select "8"
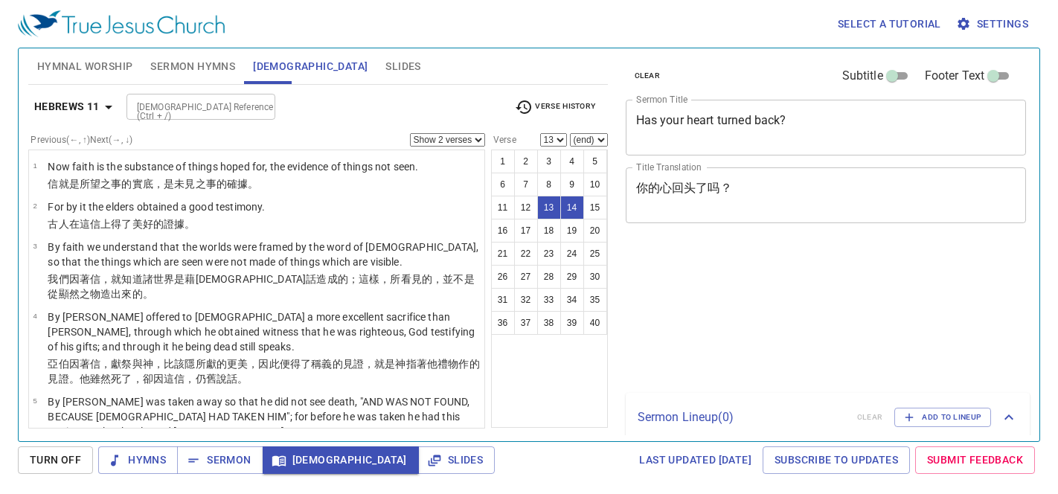
select select "2"
select select "13"
select select "2"
select select "13"
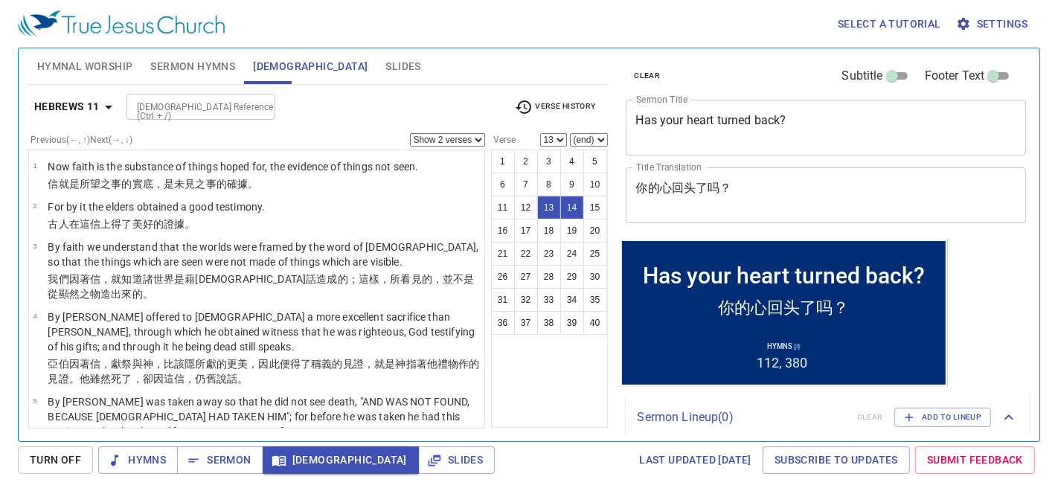
scroll to position [707, 0]
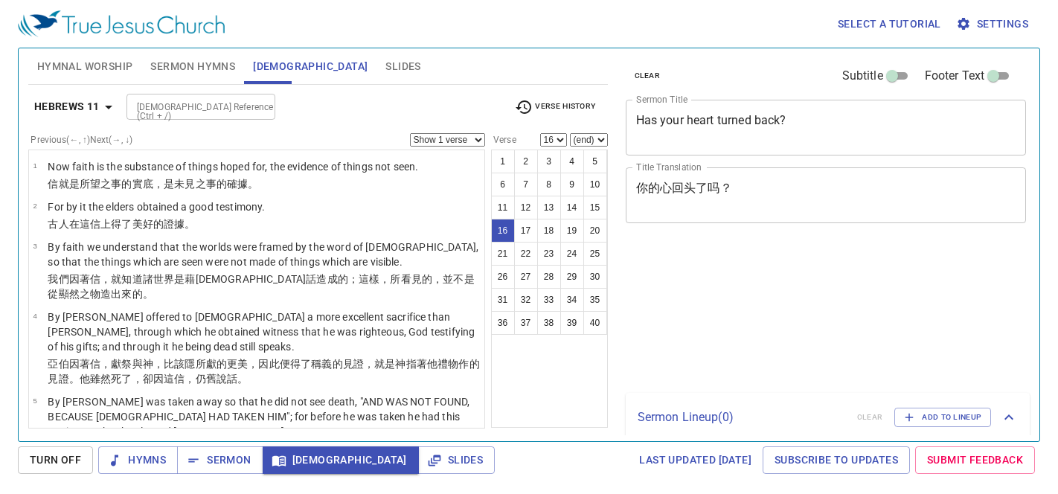
select select "16"
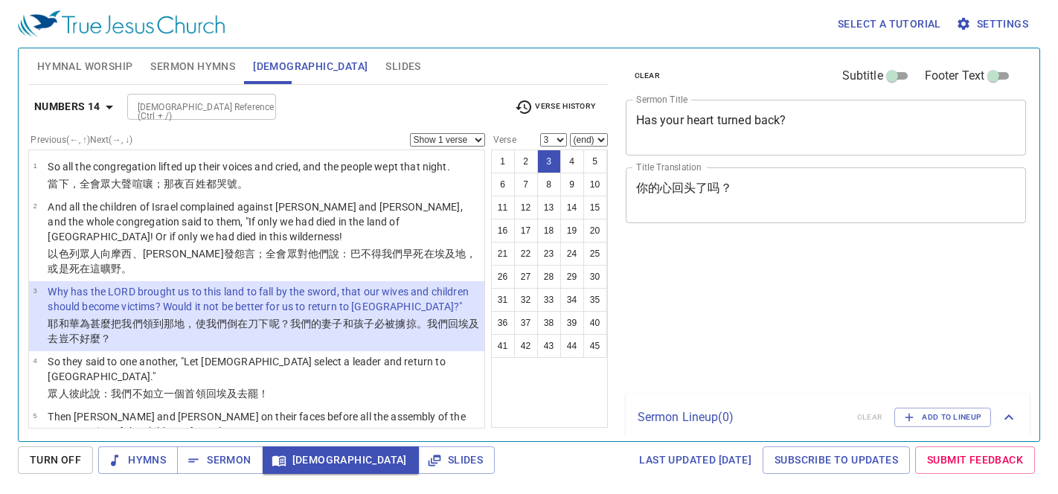
select select "3"
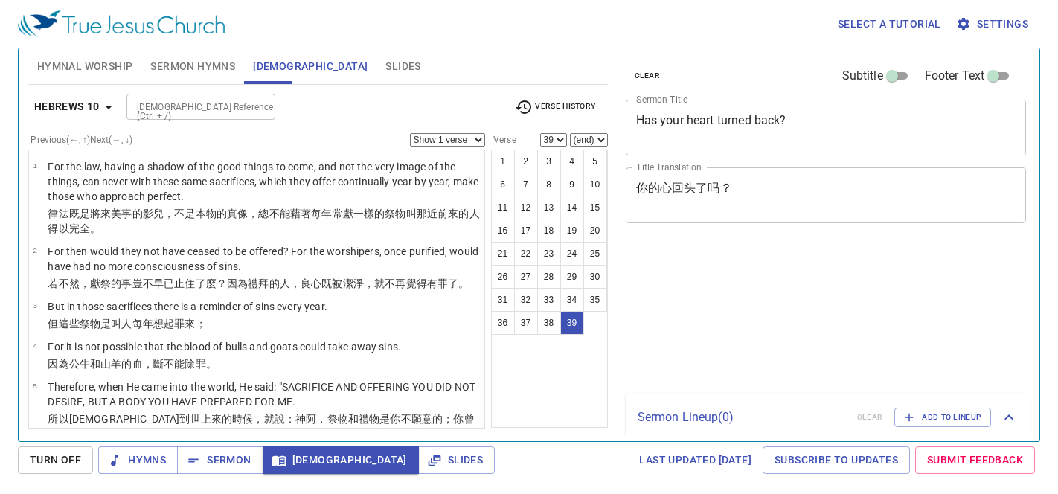
select select "39"
